Goal: Task Accomplishment & Management: Manage account settings

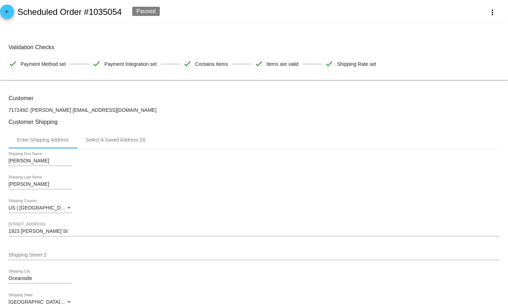
scroll to position [490, 0]
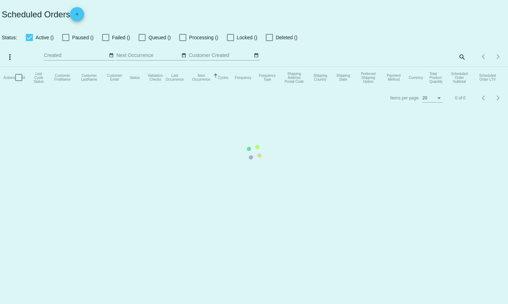
checkbox input "true"
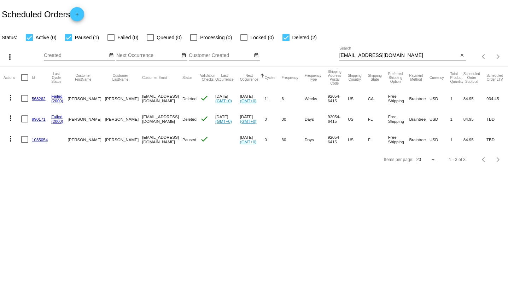
click at [365, 57] on input "[EMAIL_ADDRESS][DOMAIN_NAME]" at bounding box center [398, 56] width 119 height 6
paste input "chighamatm"
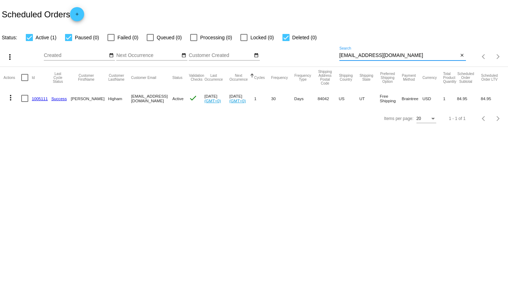
click at [13, 98] on mat-icon "more_vert" at bounding box center [10, 97] width 8 height 8
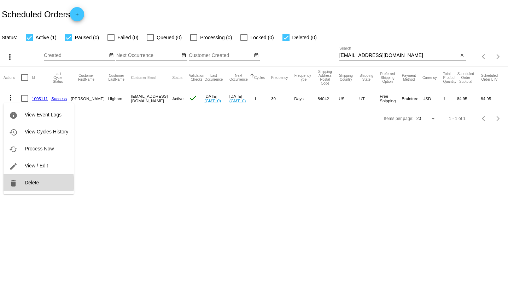
click at [28, 183] on span "Delete" at bounding box center [32, 183] width 14 height 6
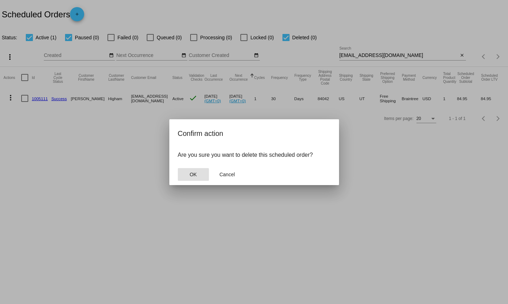
click at [197, 180] on button "OK" at bounding box center [193, 174] width 31 height 13
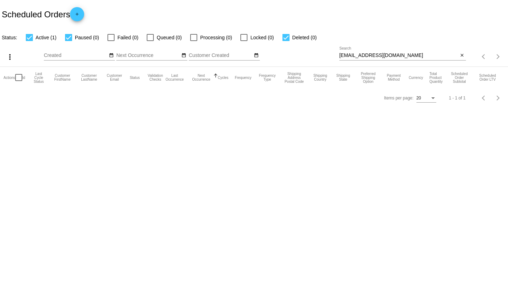
click at [352, 53] on input "[EMAIL_ADDRESS][DOMAIN_NAME]" at bounding box center [398, 56] width 119 height 6
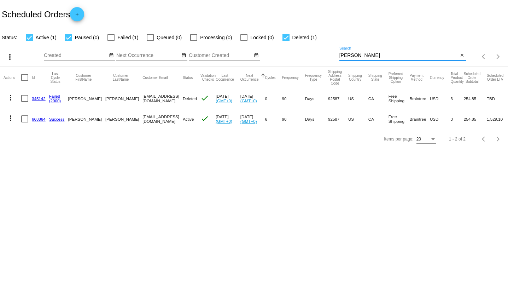
click at [13, 118] on mat-icon "more_vert" at bounding box center [10, 118] width 8 height 8
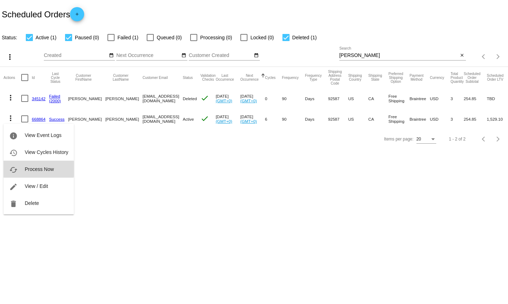
click at [36, 169] on span "Process Now" at bounding box center [39, 169] width 29 height 6
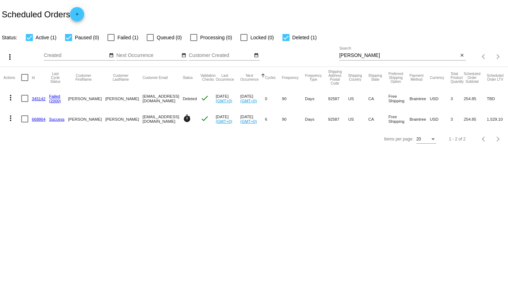
click at [362, 59] on div "[PERSON_NAME] Search" at bounding box center [398, 54] width 119 height 14
click at [360, 57] on input "[PERSON_NAME]" at bounding box center [398, 56] width 119 height 6
click at [359, 56] on input "[PERSON_NAME]" at bounding box center [398, 56] width 119 height 6
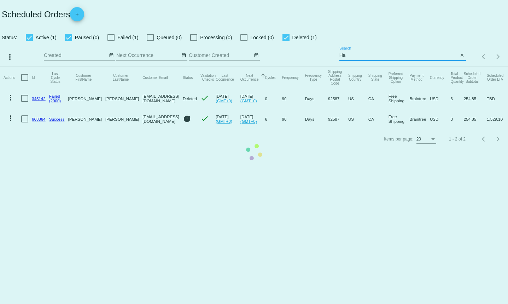
type input "[PERSON_NAME]"
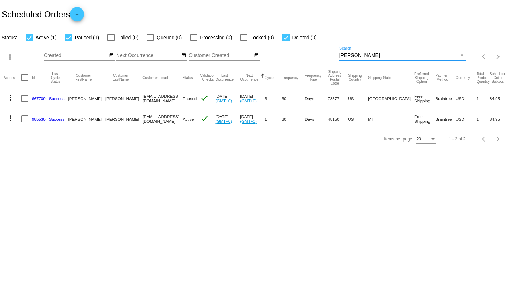
click at [13, 118] on mat-icon "more_vert" at bounding box center [10, 118] width 8 height 8
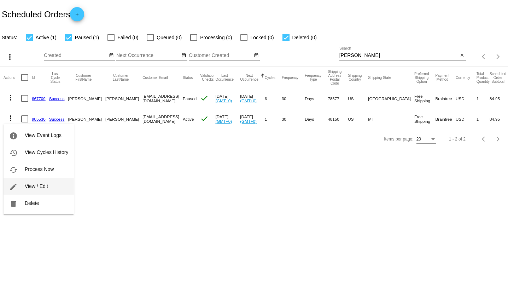
click at [39, 182] on button "edit View / Edit" at bounding box center [39, 185] width 70 height 17
